Goal: Task Accomplishment & Management: Manage account settings

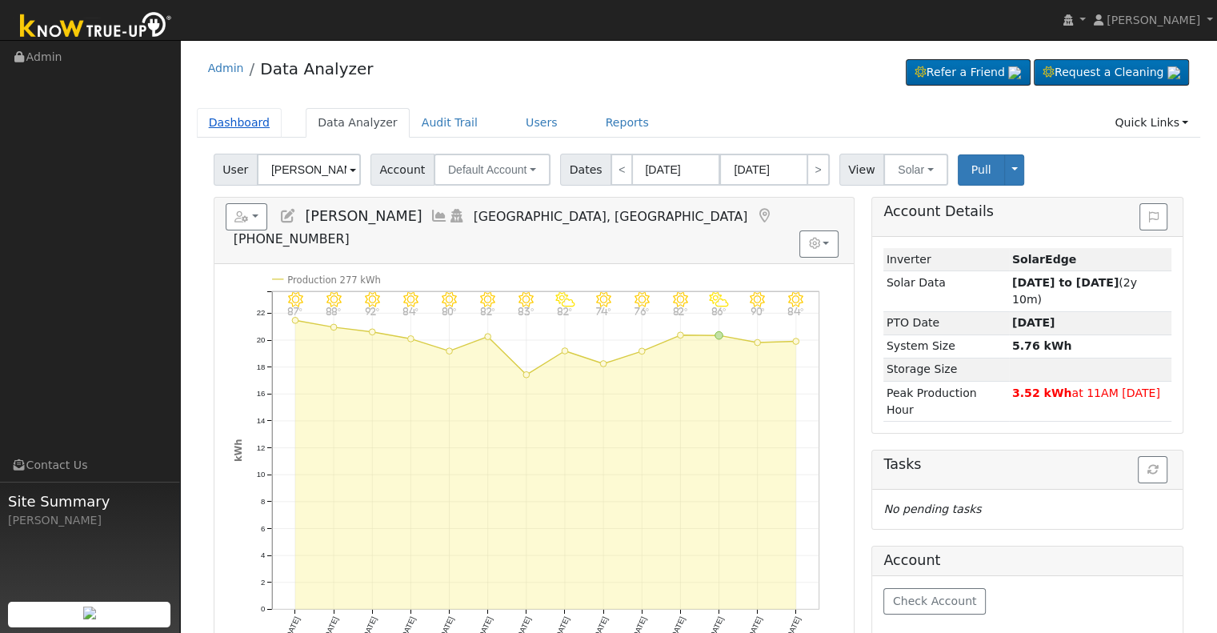
click at [259, 122] on link "Dashboard" at bounding box center [240, 123] width 86 height 30
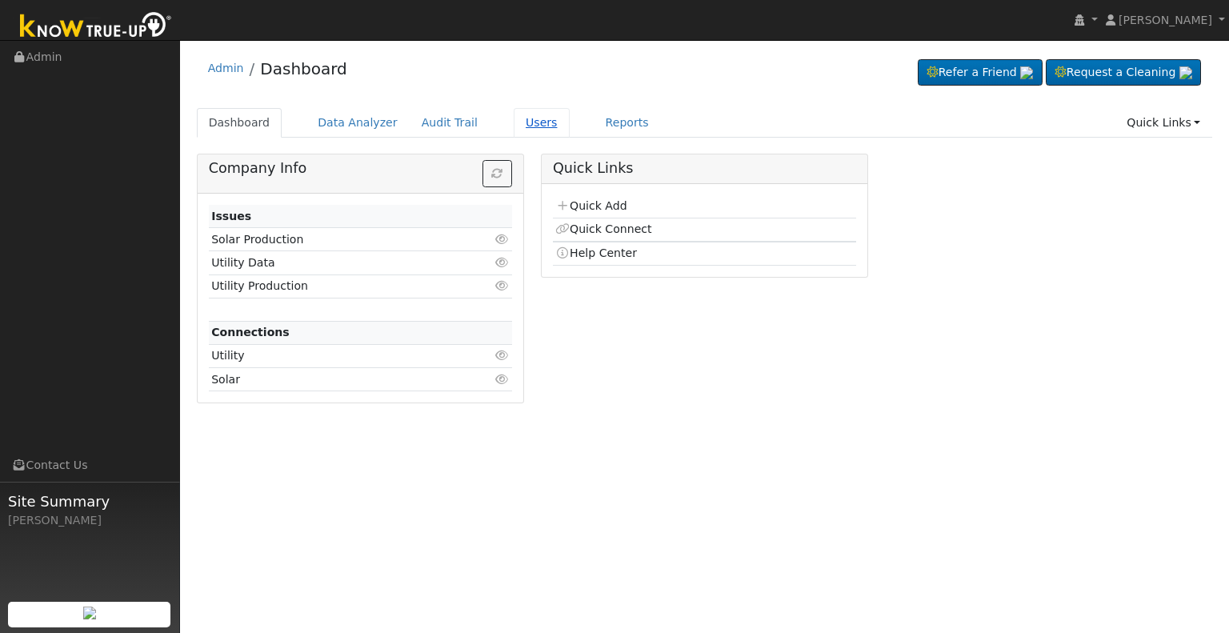
click at [514, 119] on link "Users" at bounding box center [542, 123] width 56 height 30
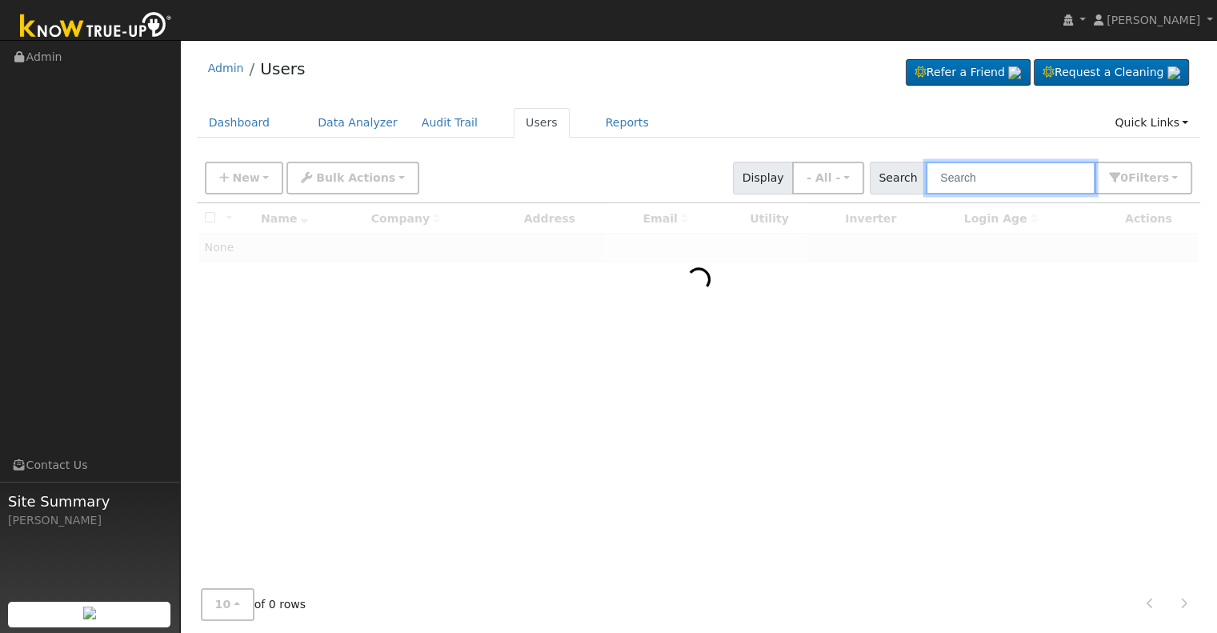
click at [1015, 172] on input "text" at bounding box center [1011, 178] width 170 height 33
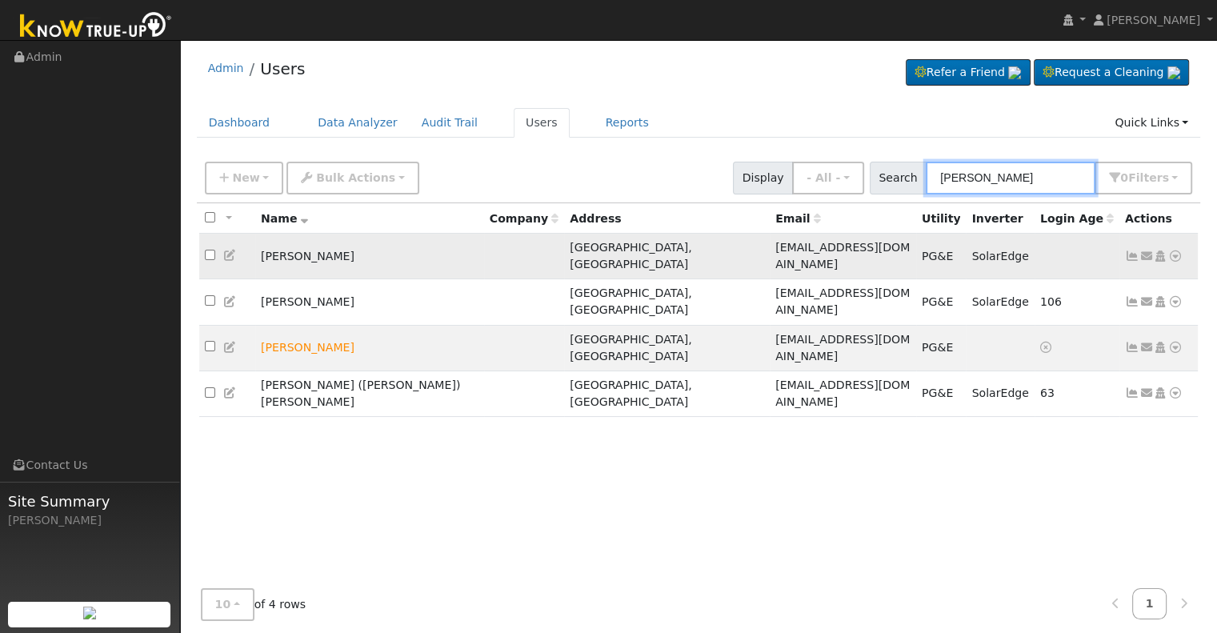
type input "larry hunt"
click at [1133, 251] on icon at bounding box center [1132, 256] width 14 height 11
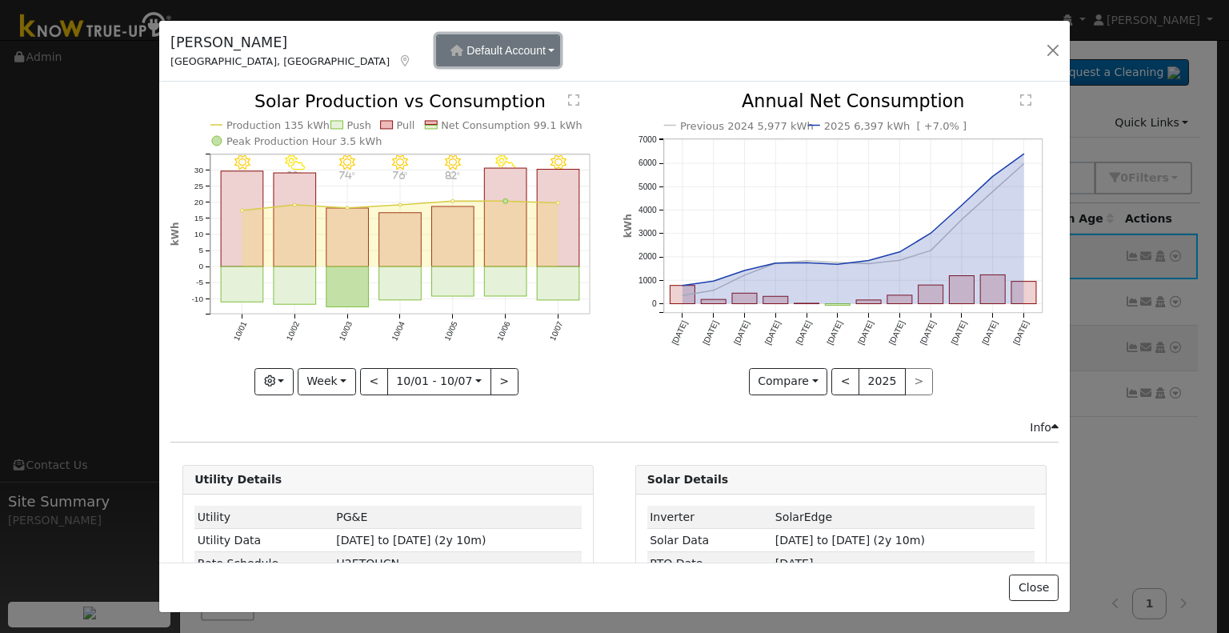
click at [436, 46] on button "Default Account" at bounding box center [498, 50] width 124 height 32
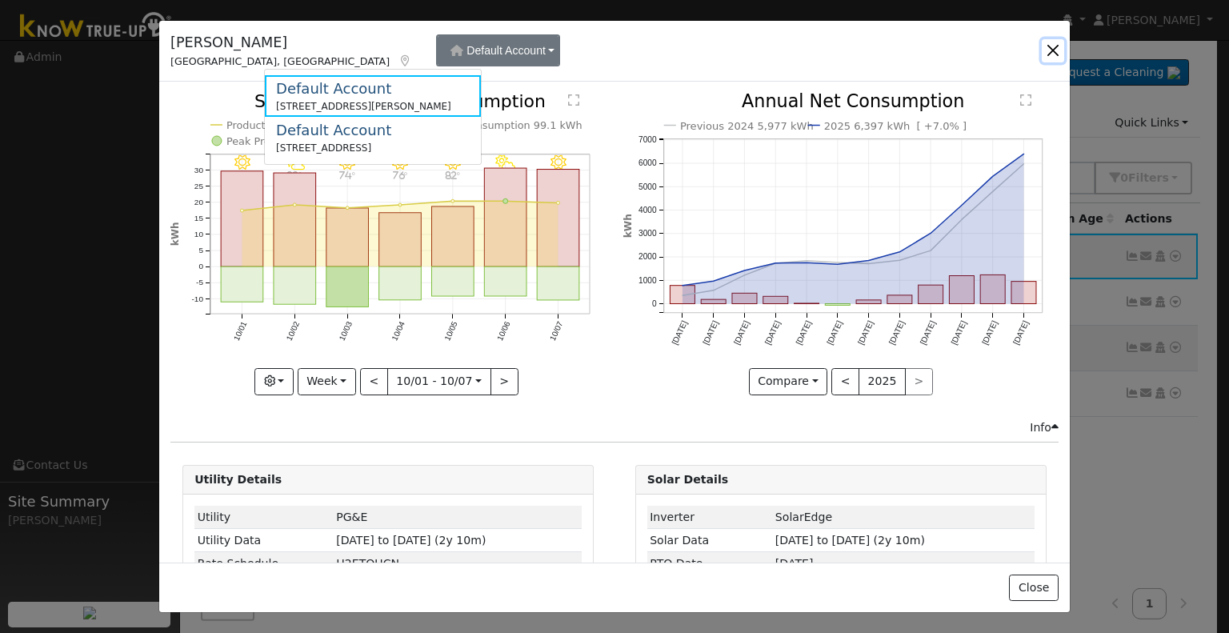
click at [1056, 50] on button "button" at bounding box center [1053, 50] width 22 height 22
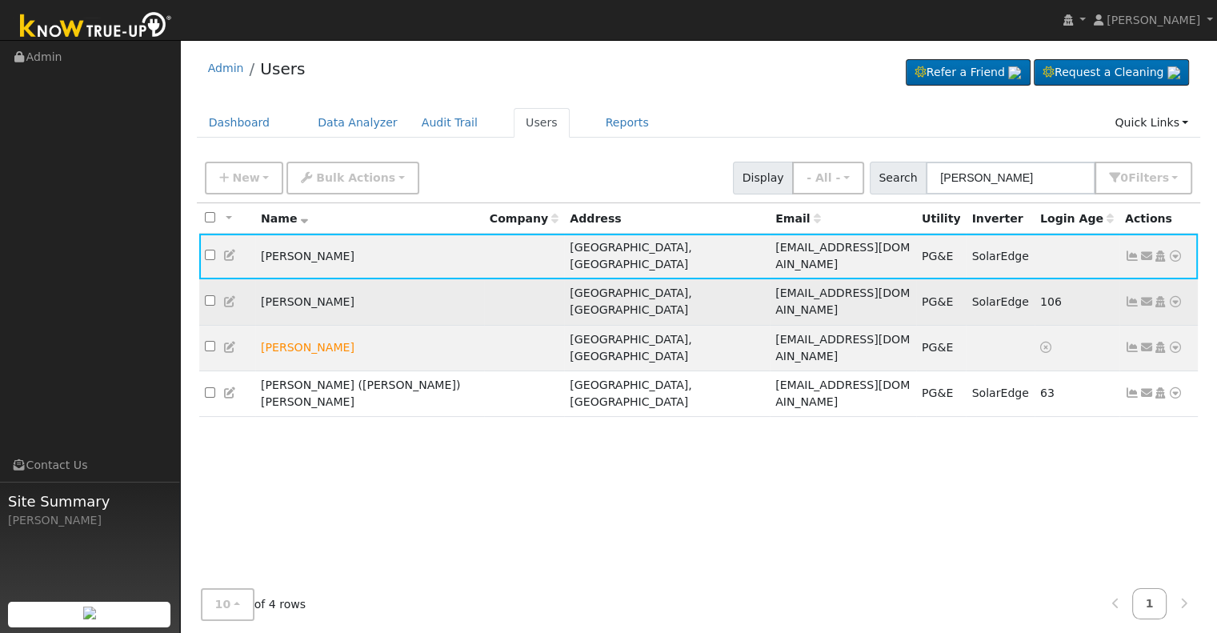
click at [339, 279] on td "[PERSON_NAME]" at bounding box center [369, 302] width 229 height 46
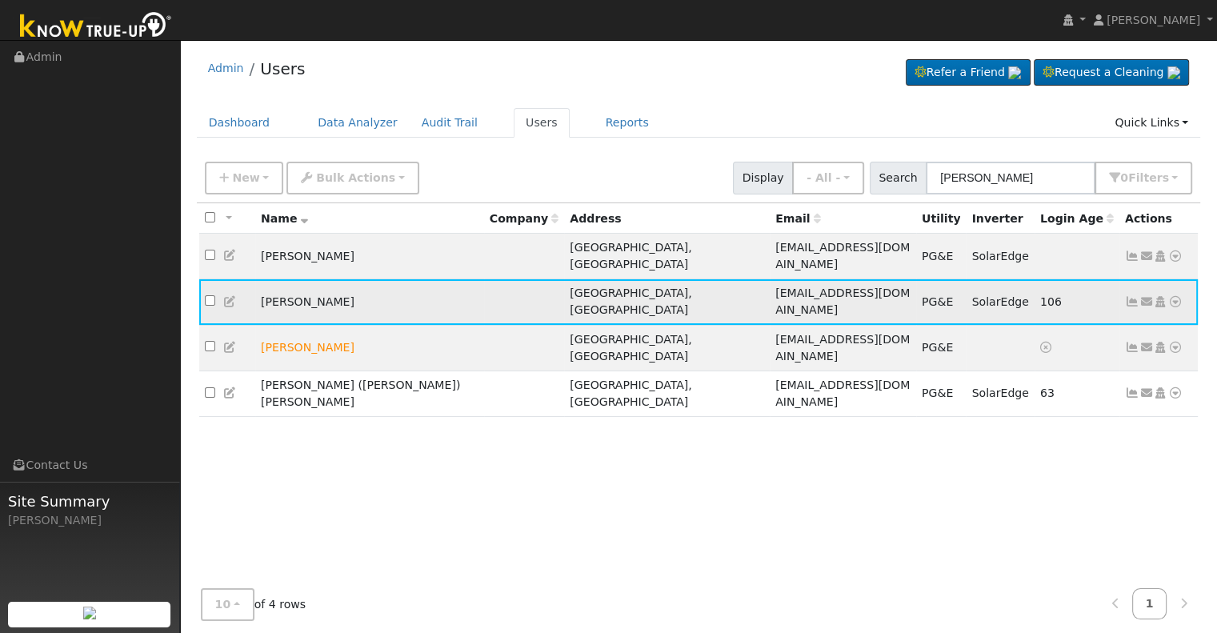
click at [299, 279] on td "[PERSON_NAME]" at bounding box center [369, 302] width 229 height 46
click at [1128, 296] on icon at bounding box center [1132, 301] width 14 height 11
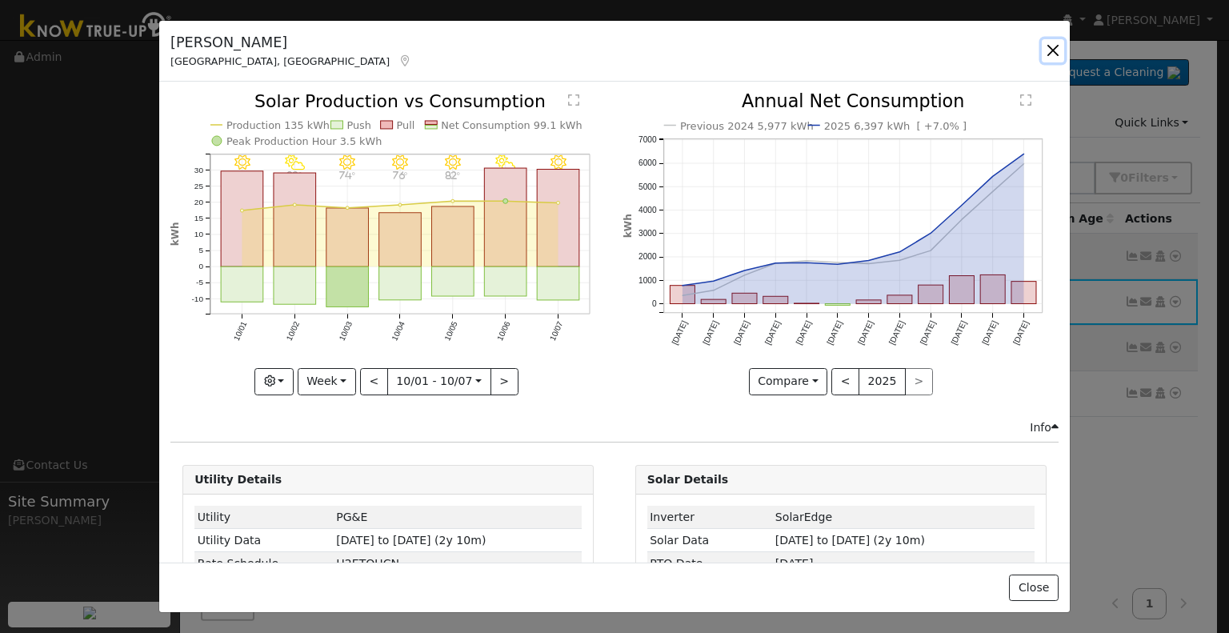
click at [1049, 54] on button "button" at bounding box center [1053, 50] width 22 height 22
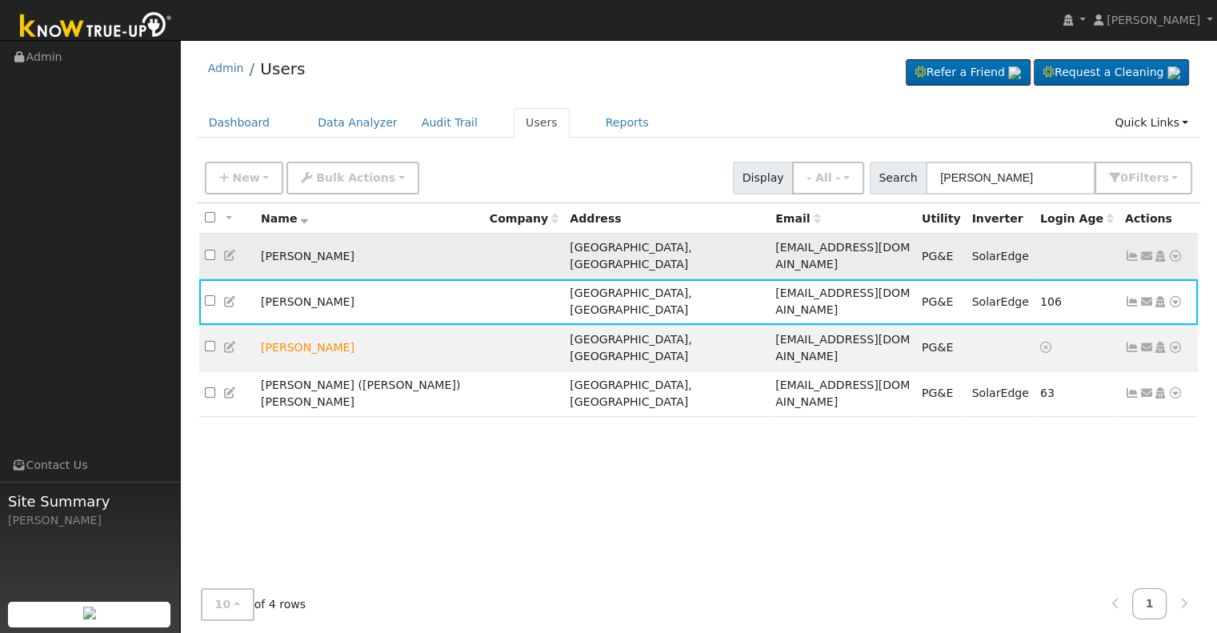
click at [823, 249] on td "landlelectrical+smp1@sbcglobal.net" at bounding box center [843, 257] width 146 height 46
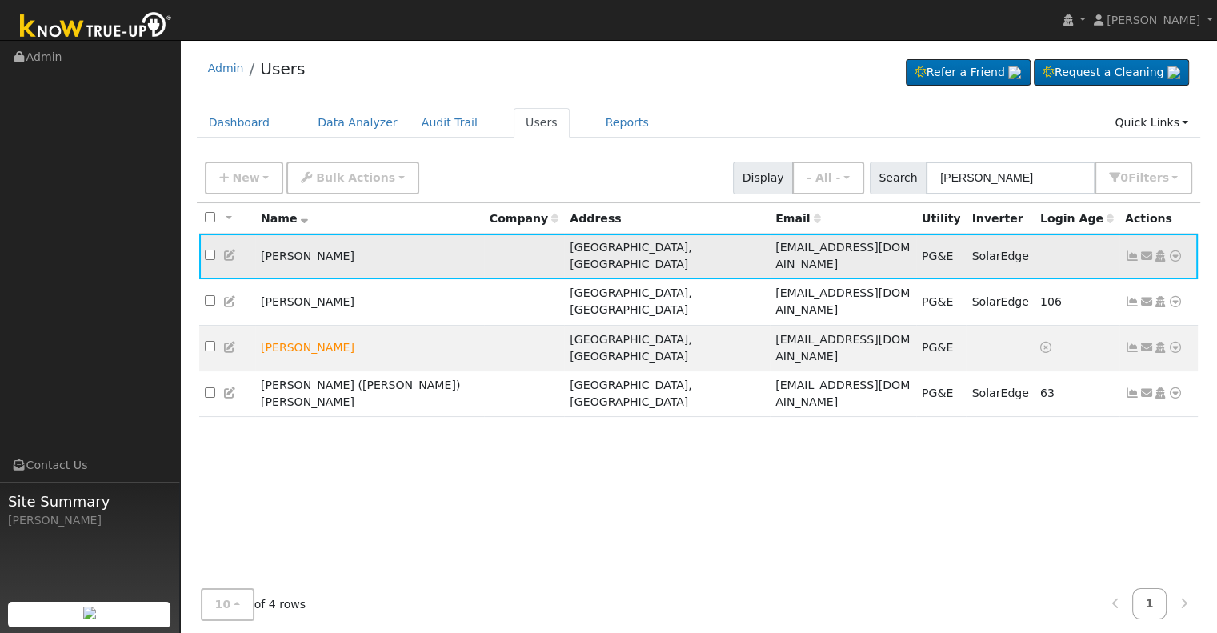
click at [1129, 251] on icon at bounding box center [1132, 256] width 14 height 11
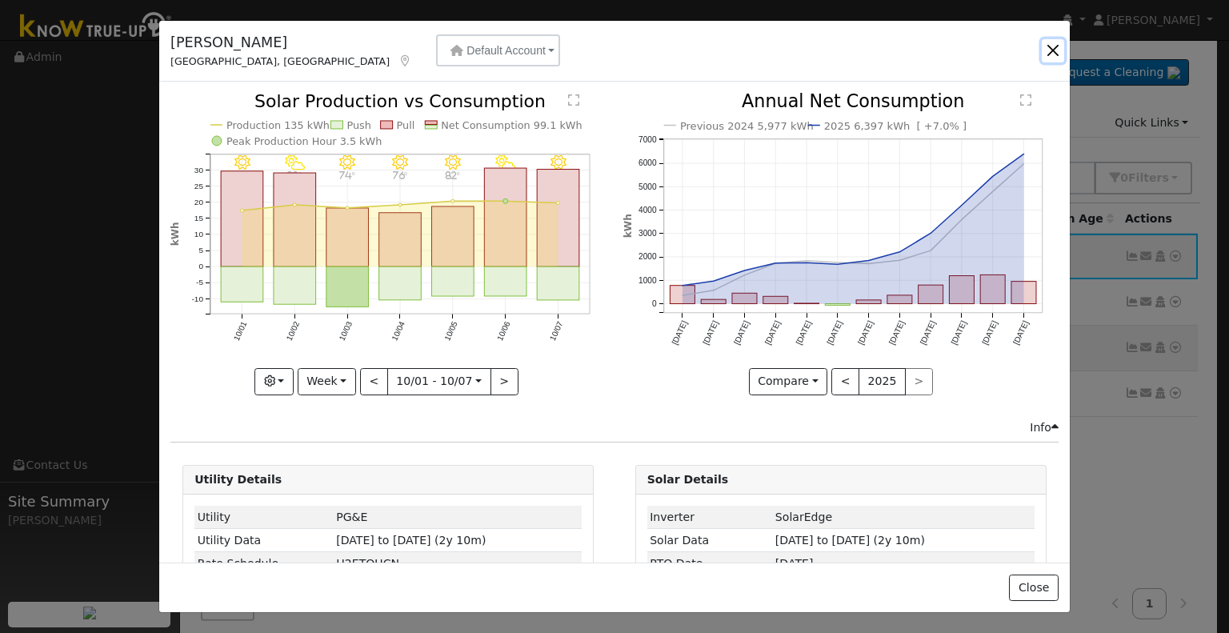
click at [1051, 48] on button "button" at bounding box center [1053, 50] width 22 height 22
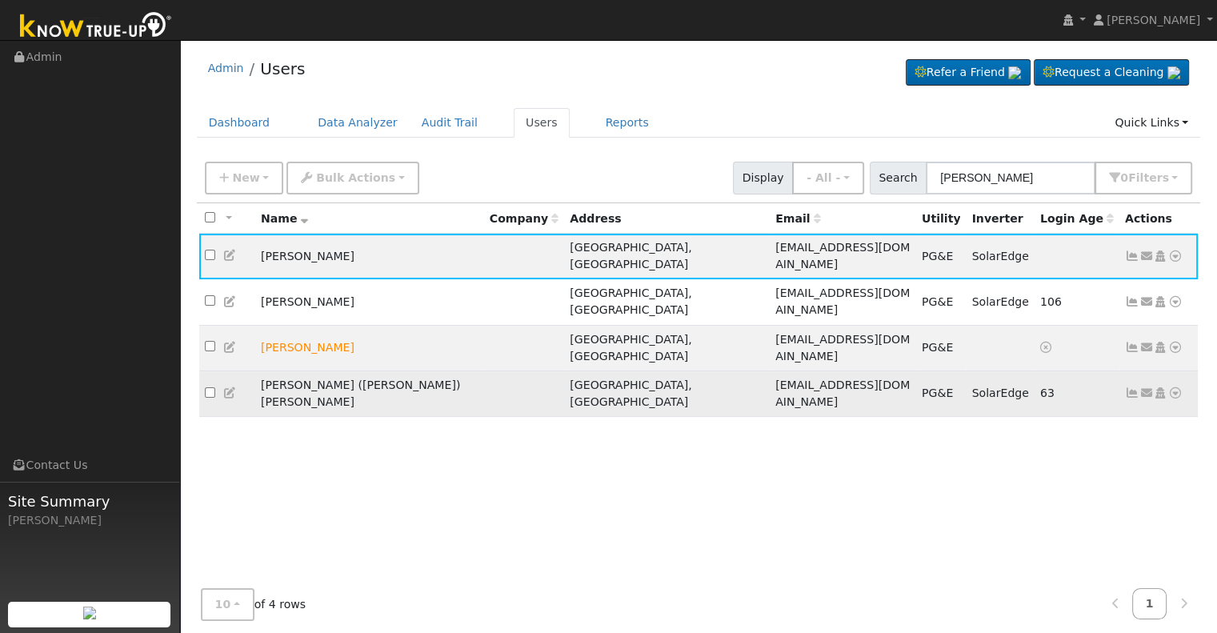
click at [1133, 387] on icon at bounding box center [1132, 392] width 14 height 11
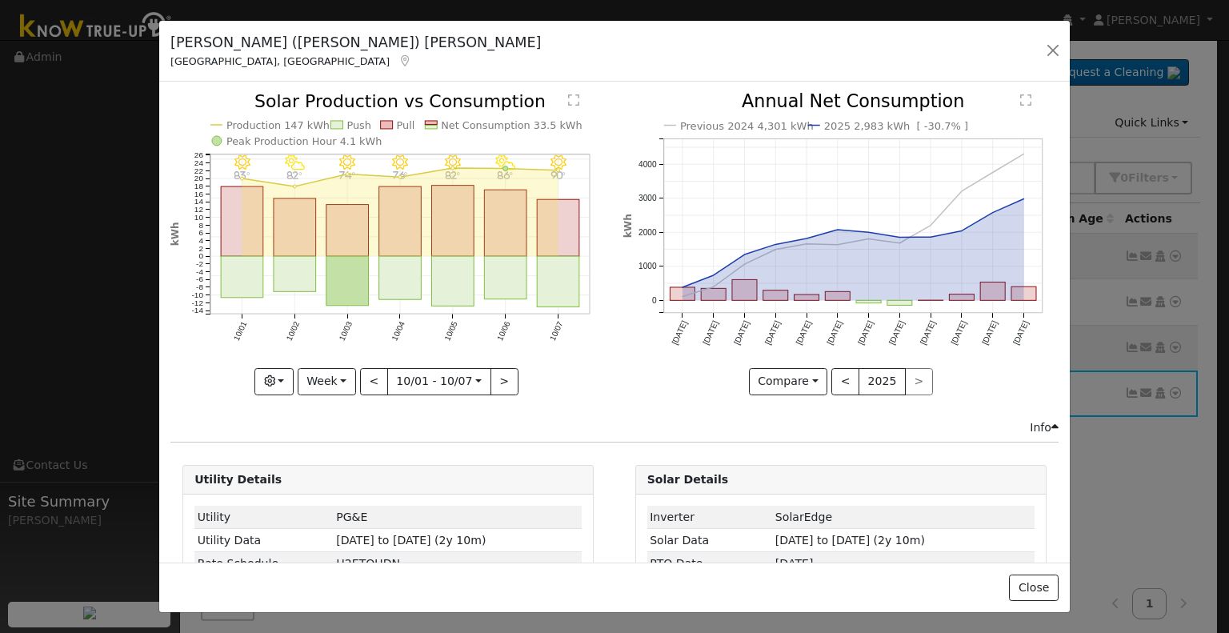
click at [398, 60] on icon at bounding box center [405, 60] width 14 height 11
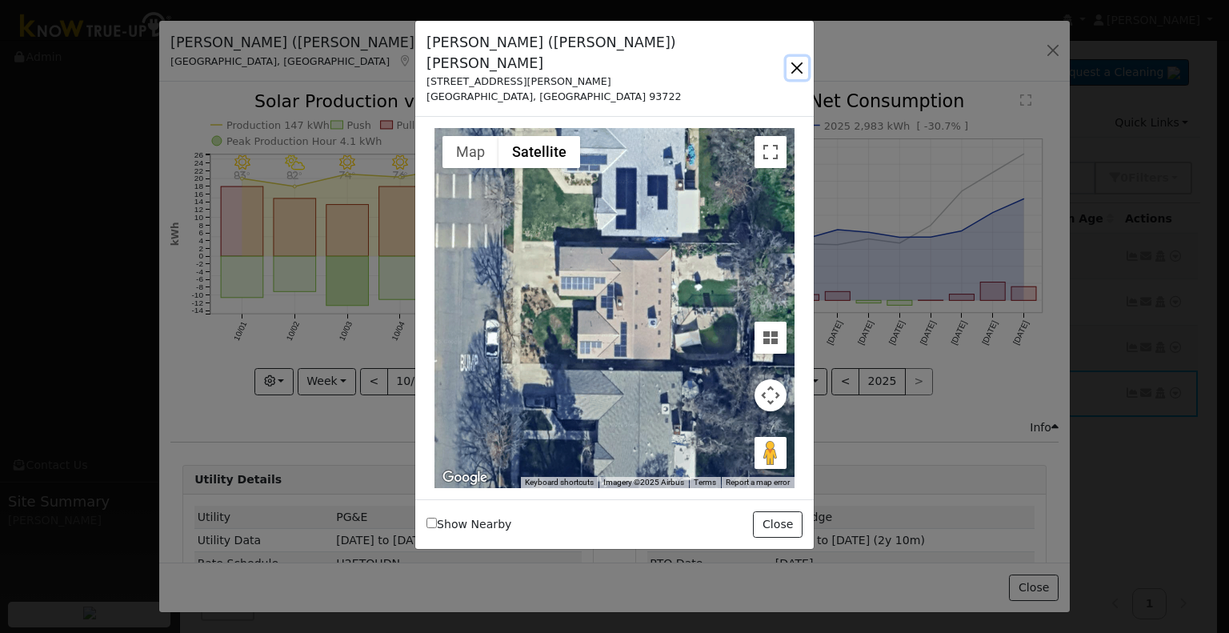
click at [789, 57] on button "button" at bounding box center [798, 68] width 22 height 22
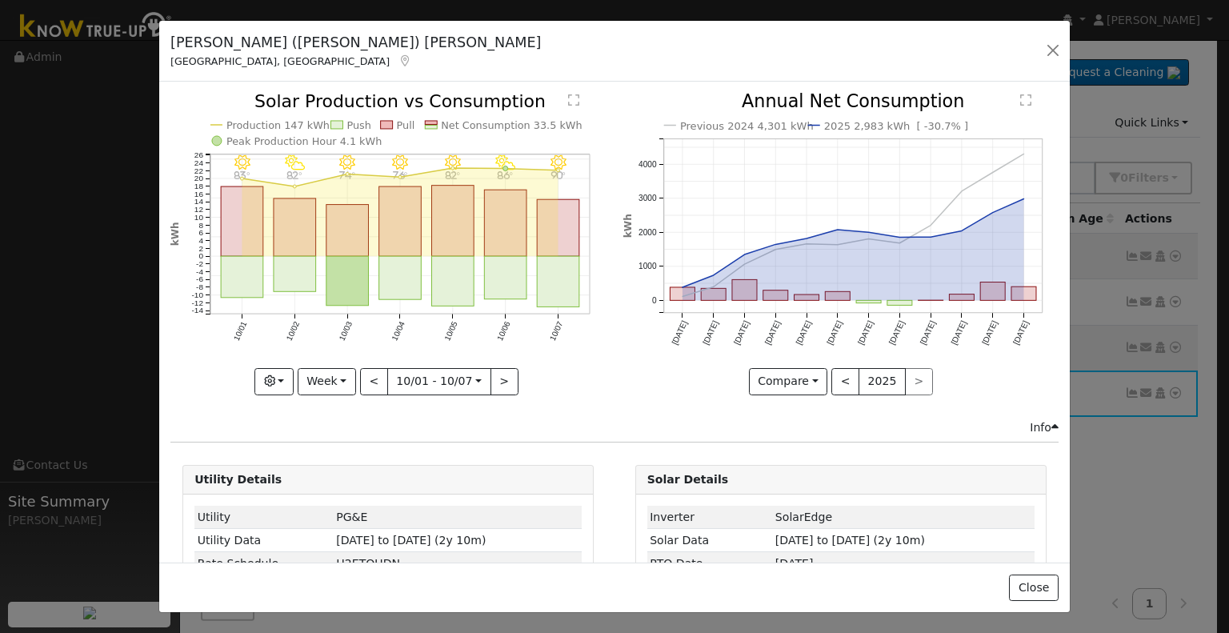
click at [398, 63] on icon at bounding box center [405, 60] width 14 height 11
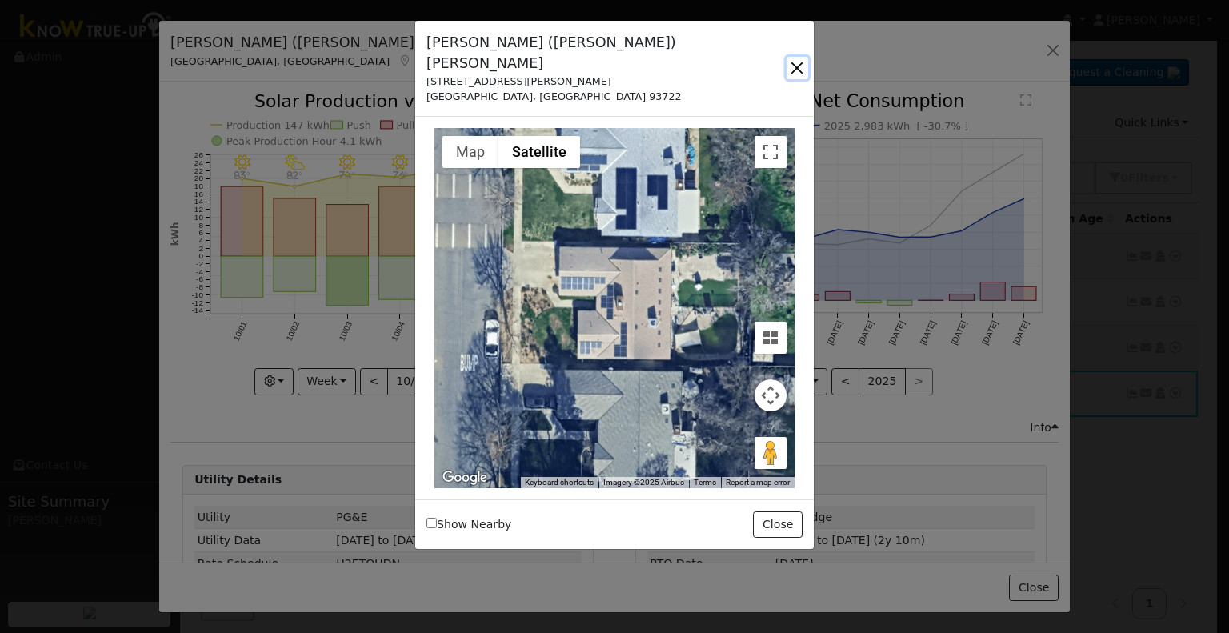
click at [798, 57] on button "button" at bounding box center [798, 68] width 22 height 22
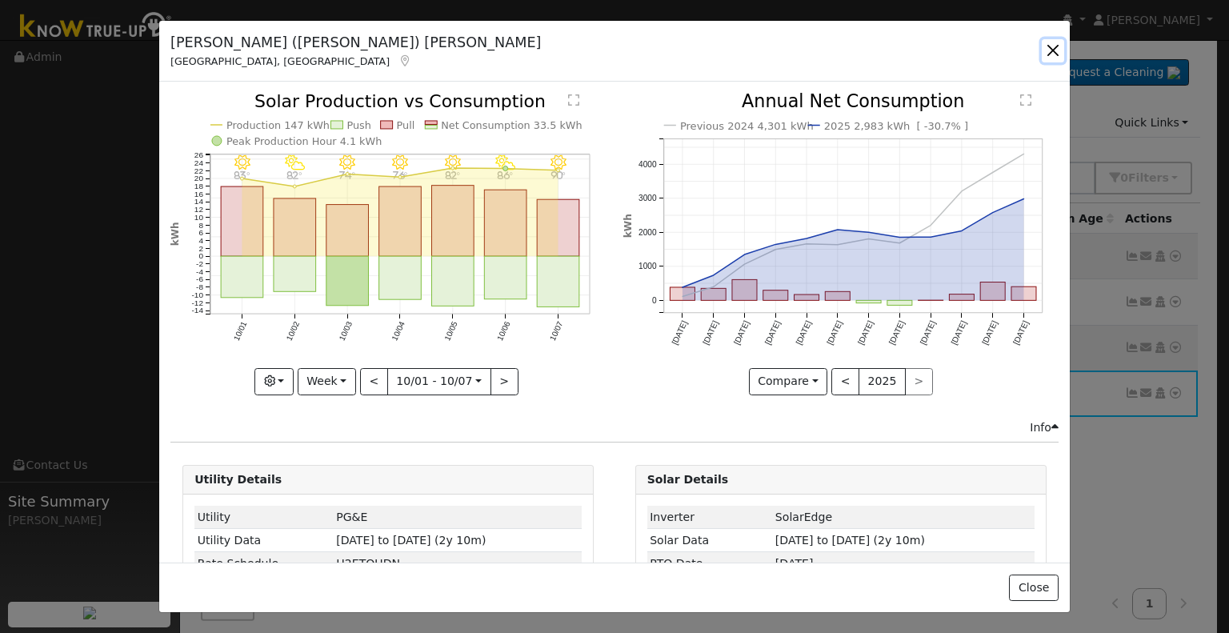
click at [1050, 52] on button "button" at bounding box center [1053, 50] width 22 height 22
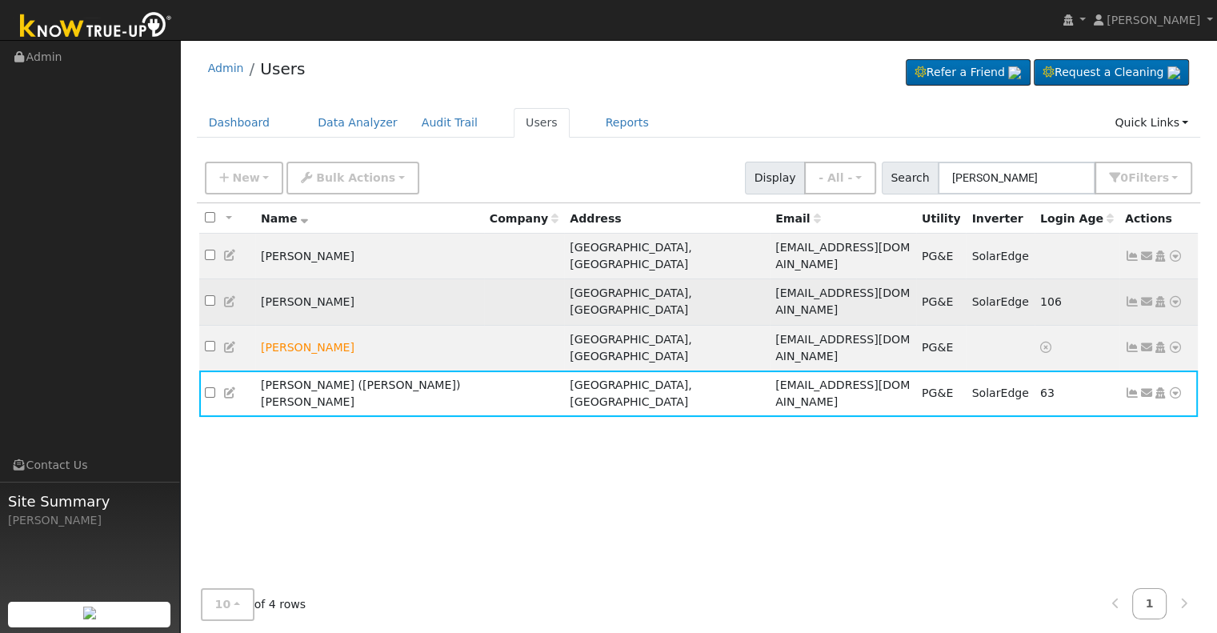
click at [1130, 296] on icon at bounding box center [1132, 301] width 14 height 11
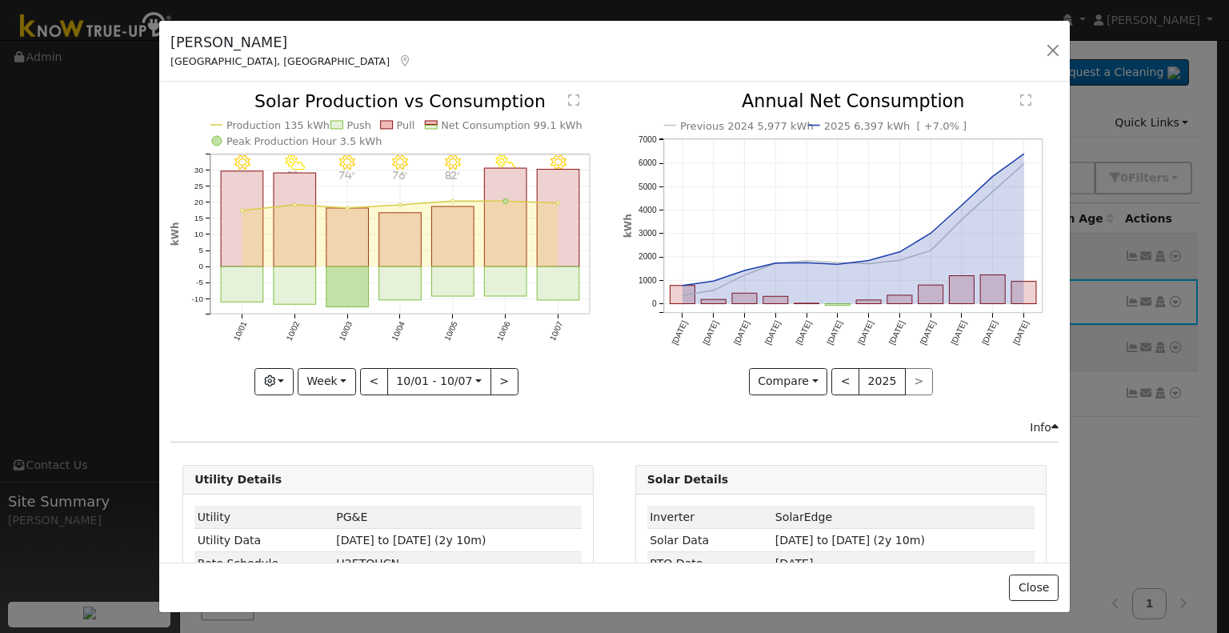
click at [398, 58] on icon at bounding box center [405, 60] width 14 height 11
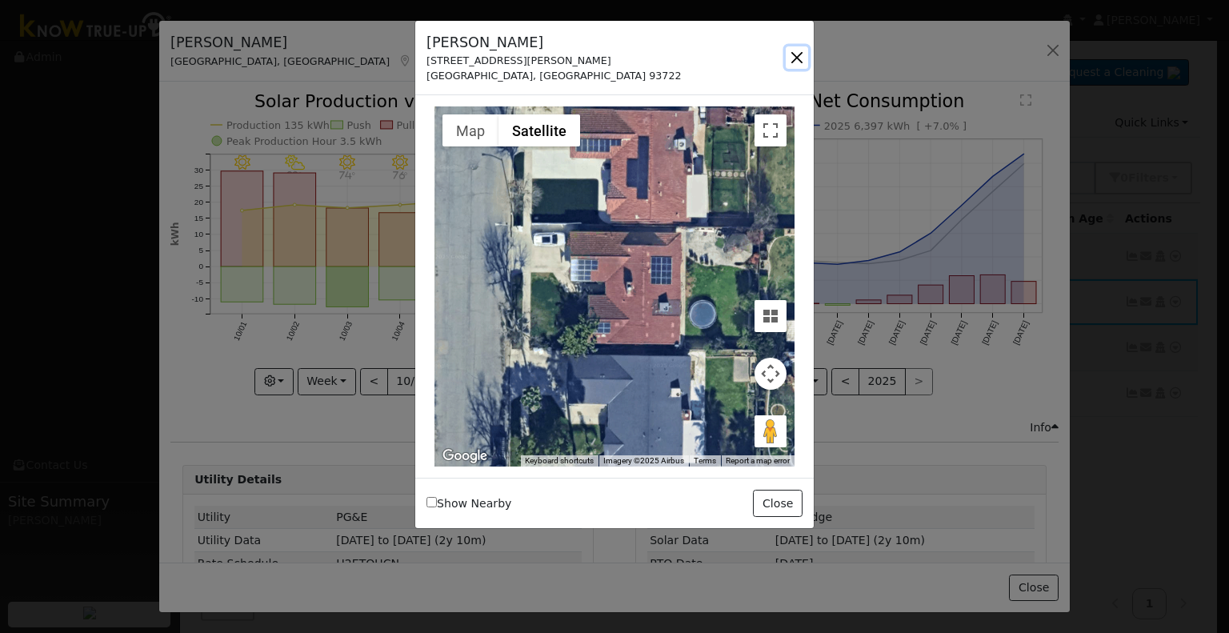
click at [791, 58] on button "button" at bounding box center [797, 57] width 22 height 22
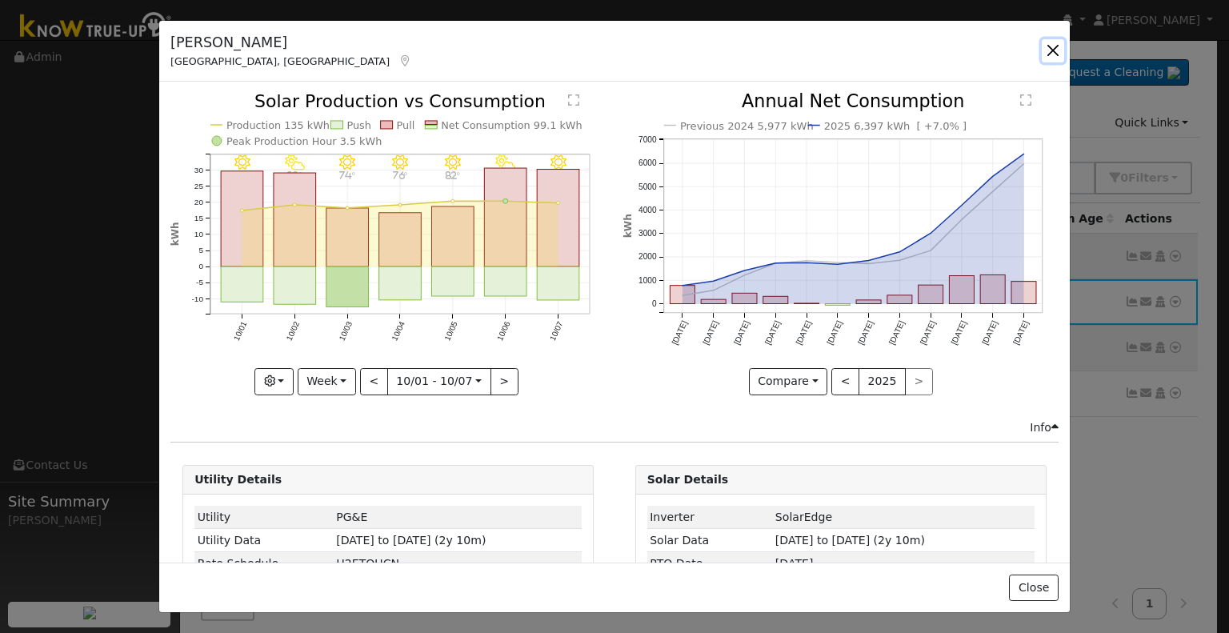
click at [1052, 50] on button "button" at bounding box center [1053, 50] width 22 height 22
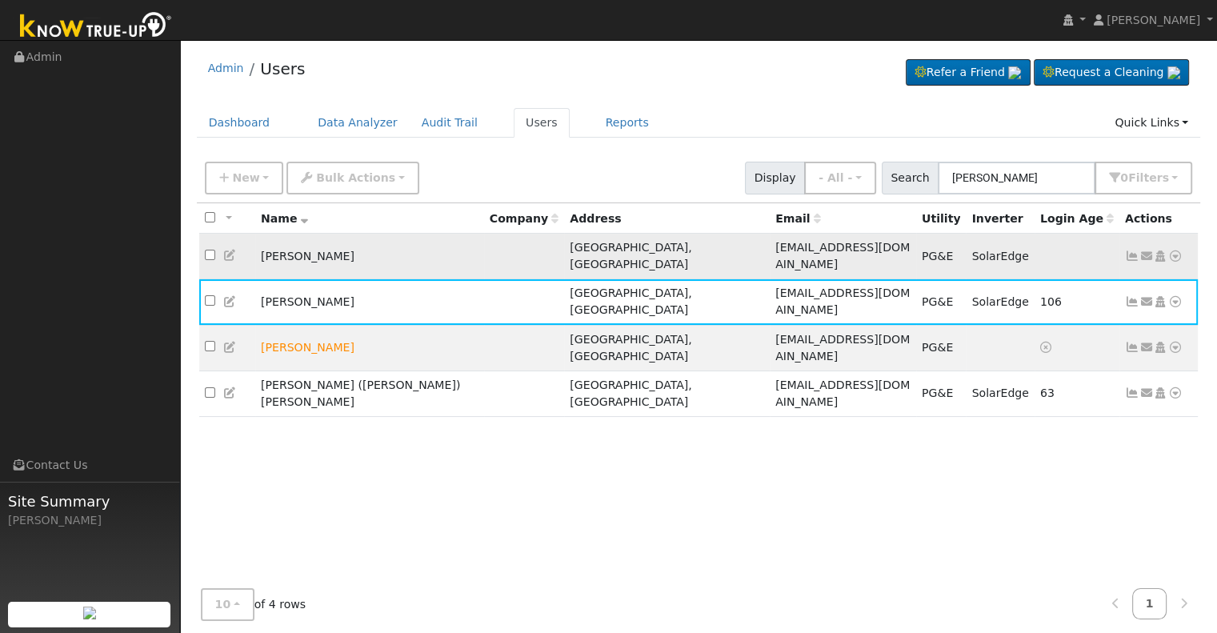
click at [315, 246] on td "[PERSON_NAME]" at bounding box center [369, 257] width 229 height 46
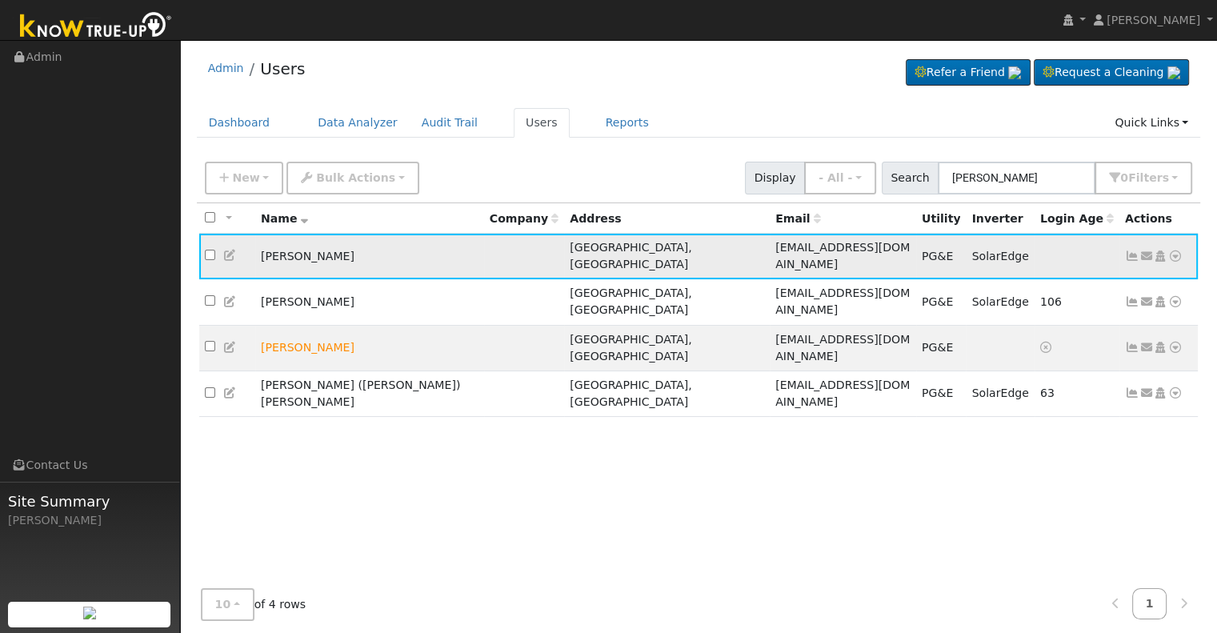
click at [1128, 251] on icon at bounding box center [1132, 256] width 14 height 11
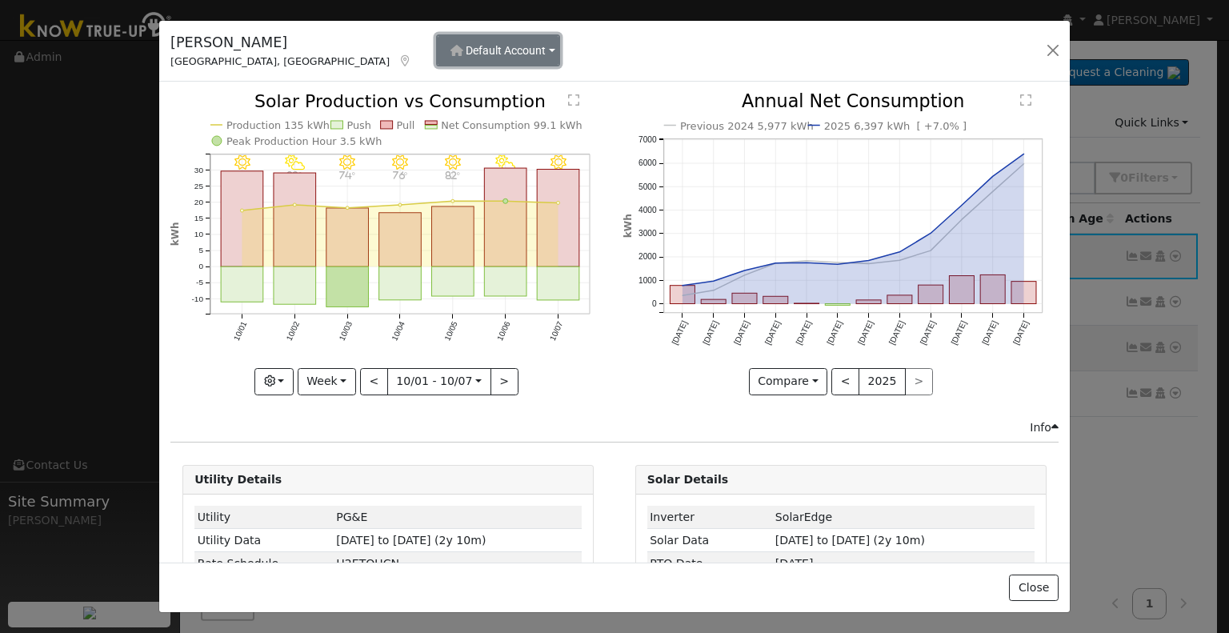
click at [466, 54] on span "Default Account" at bounding box center [506, 50] width 80 height 13
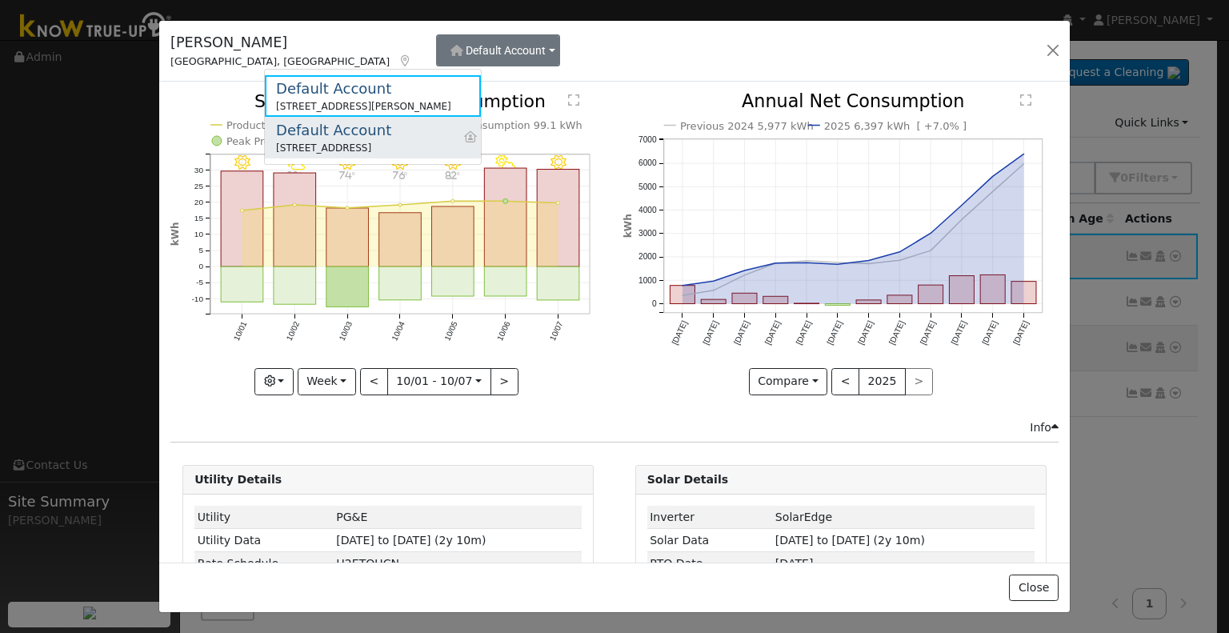
click at [359, 124] on div "Default Account" at bounding box center [333, 130] width 115 height 22
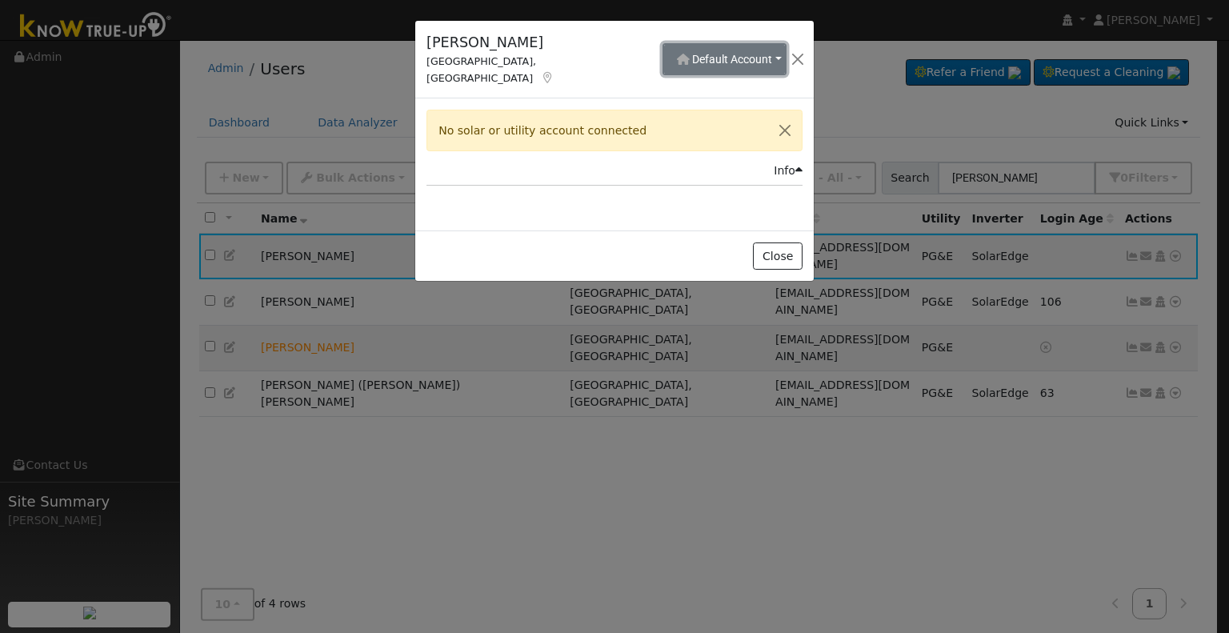
click at [663, 53] on button "Default Account" at bounding box center [725, 59] width 124 height 32
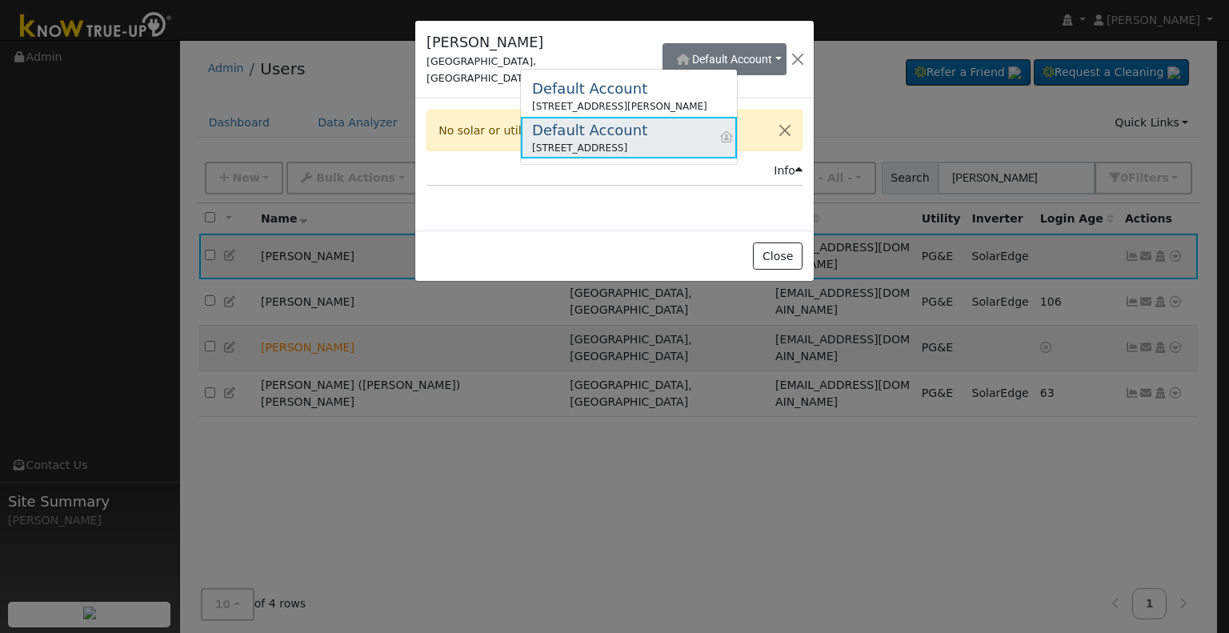
click at [648, 142] on div "[STREET_ADDRESS]" at bounding box center [589, 148] width 115 height 14
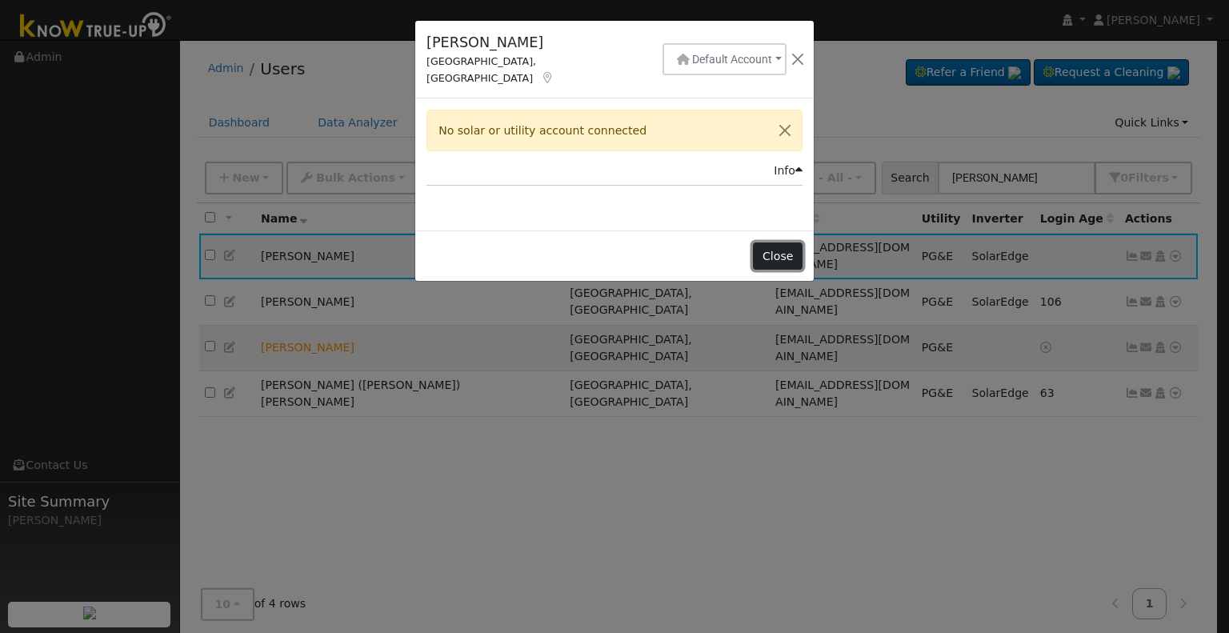
click at [781, 243] on button "Close" at bounding box center [777, 256] width 49 height 27
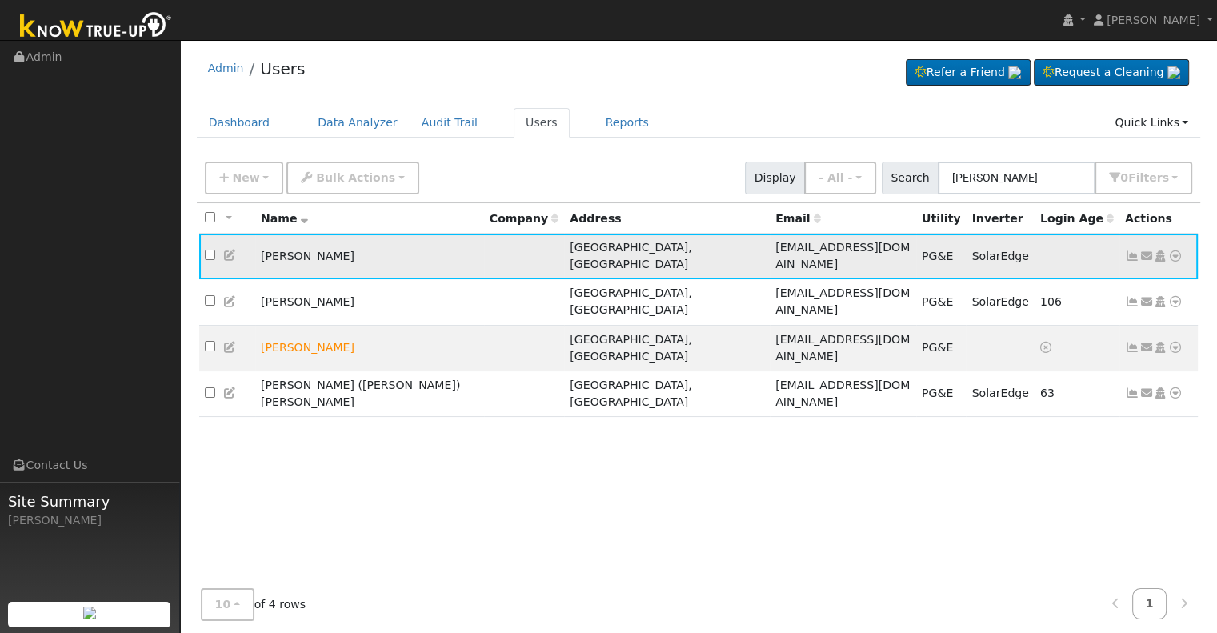
click at [1160, 251] on icon at bounding box center [1160, 256] width 14 height 11
